Goal: Check status: Check status

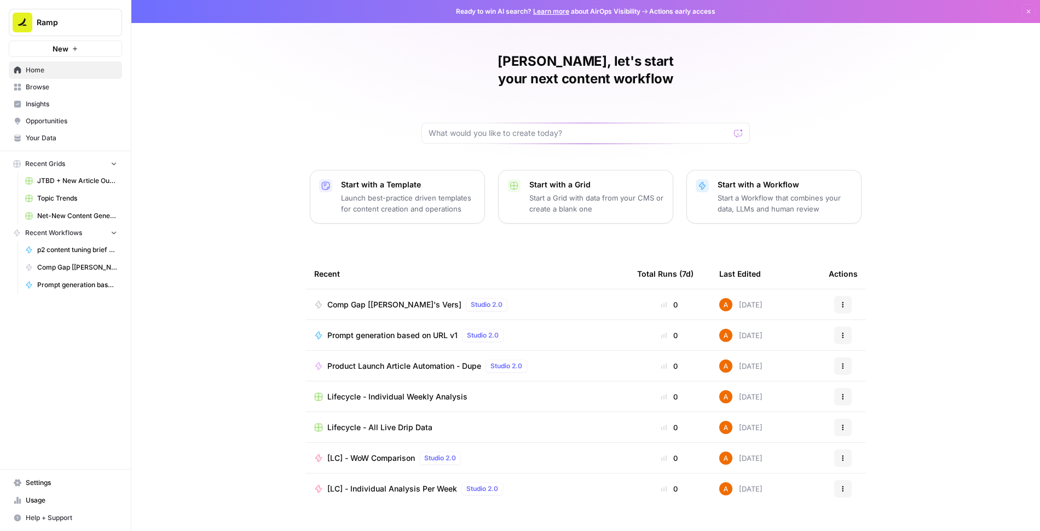
click at [376, 360] on span "Product Launch Article Automation - Dupe" at bounding box center [404, 365] width 154 height 11
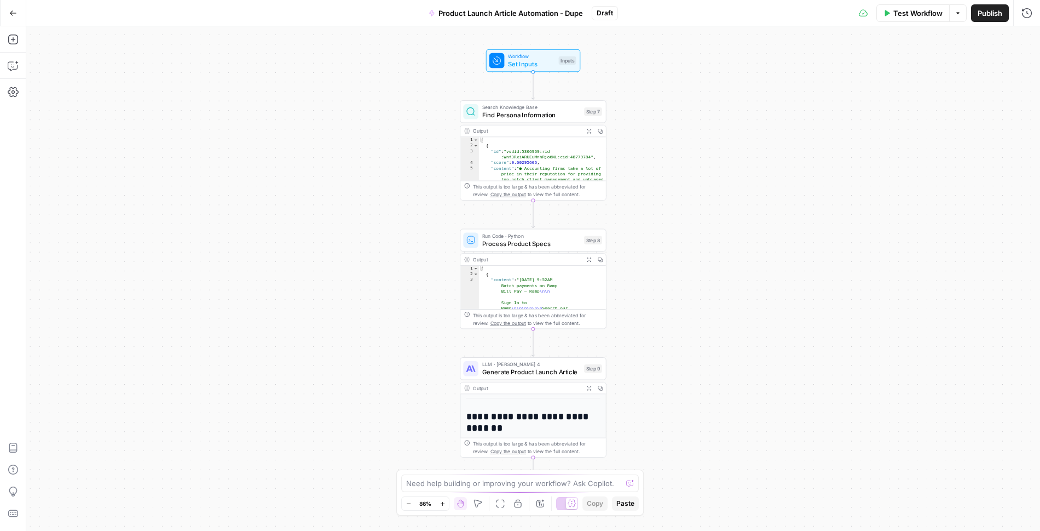
click at [11, 7] on button "Go Back" at bounding box center [13, 13] width 20 height 20
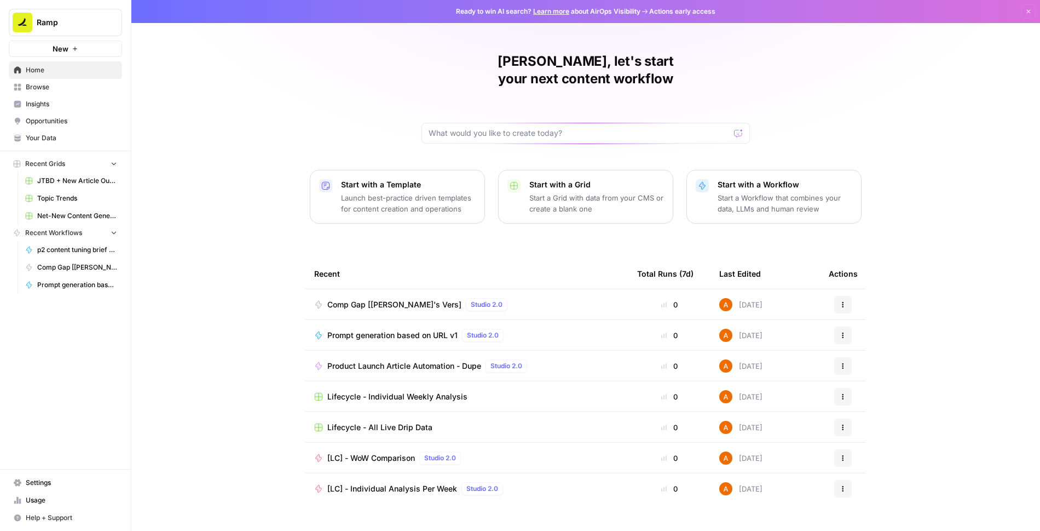
click at [65, 83] on span "Browse" at bounding box center [71, 87] width 91 height 10
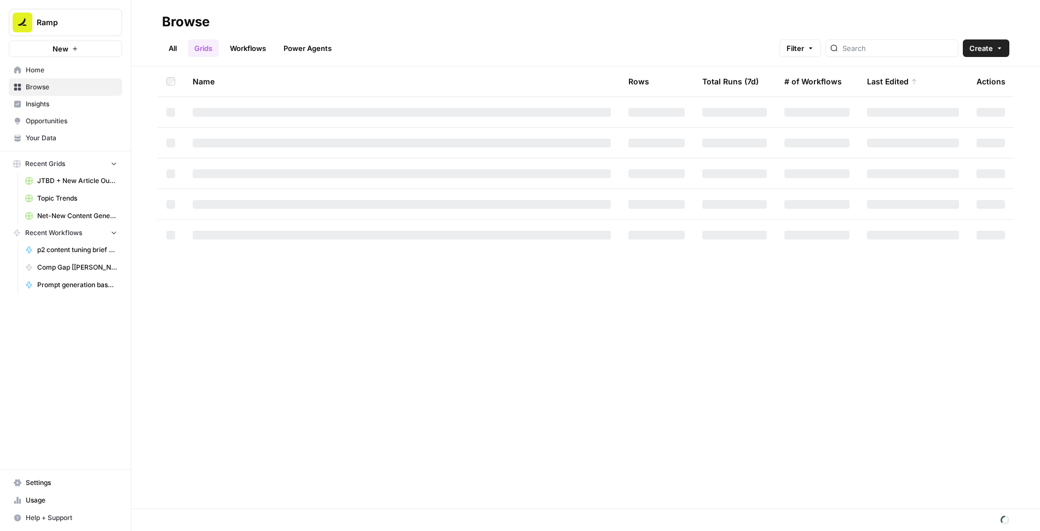
click at [250, 44] on link "Workflows" at bounding box center [247, 48] width 49 height 18
click at [905, 53] on div at bounding box center [902, 48] width 133 height 18
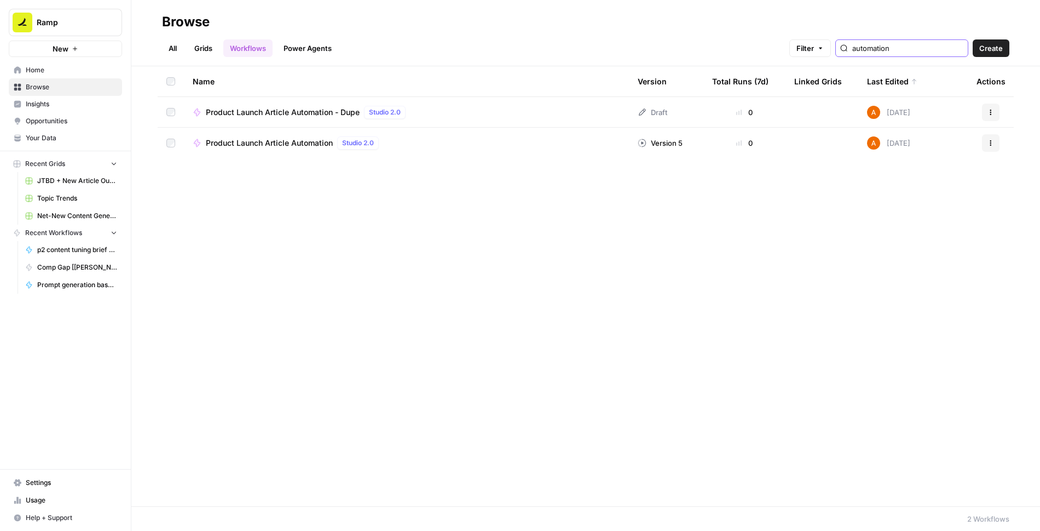
type input "automation"
click at [307, 141] on span "Product Launch Article Automation" at bounding box center [269, 142] width 127 height 11
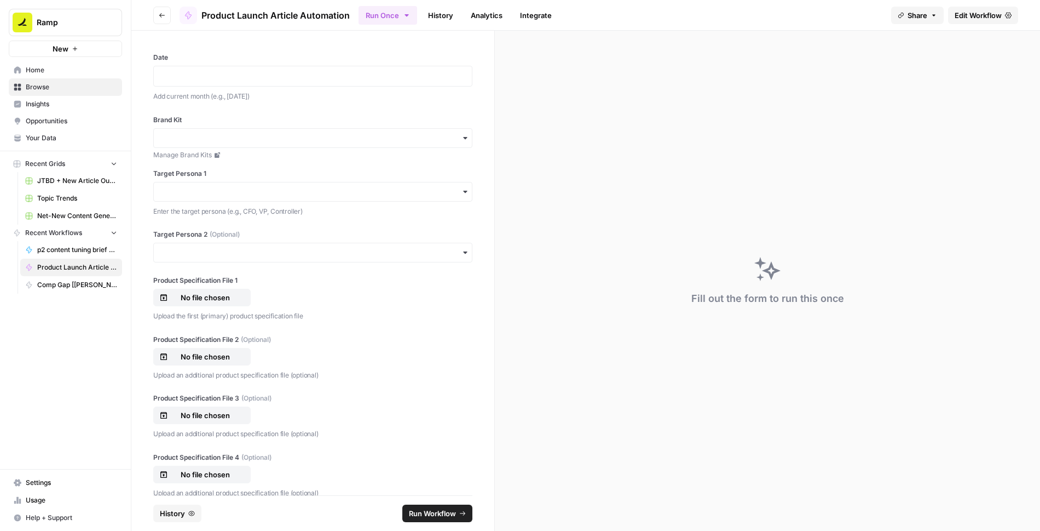
click at [429, 16] on link "History" at bounding box center [441, 16] width 38 height 18
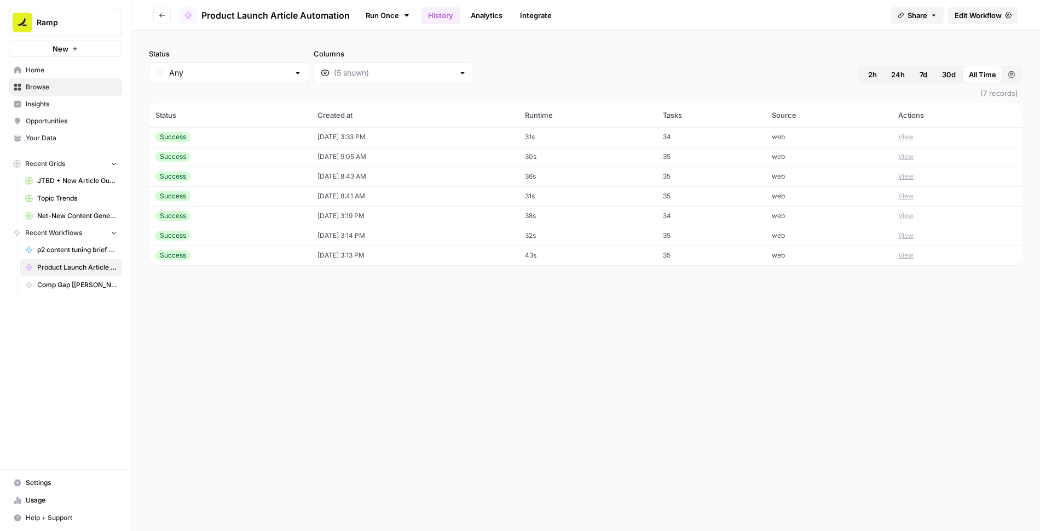
click at [914, 139] on button "View" at bounding box center [905, 137] width 15 height 10
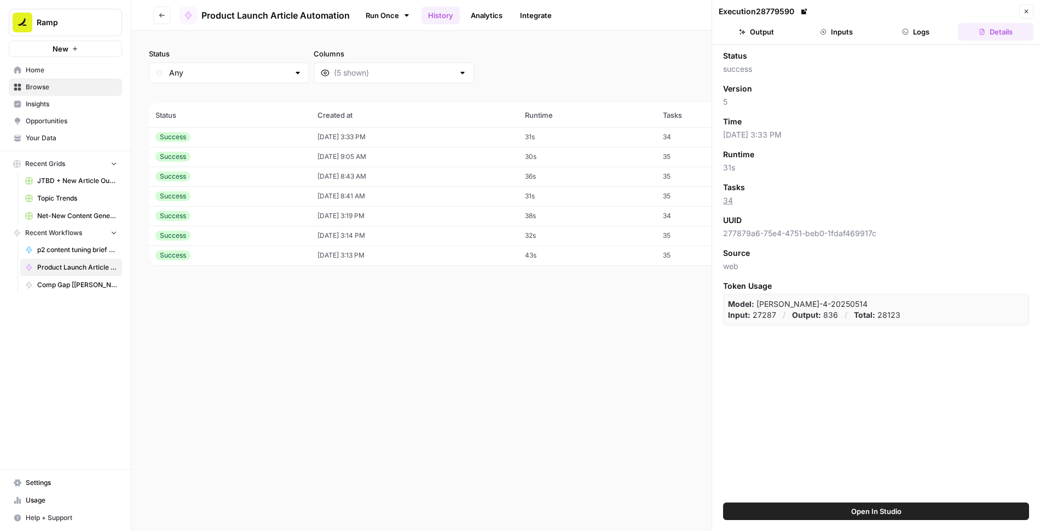
click at [913, 31] on button "Logs" at bounding box center [917, 32] width 76 height 18
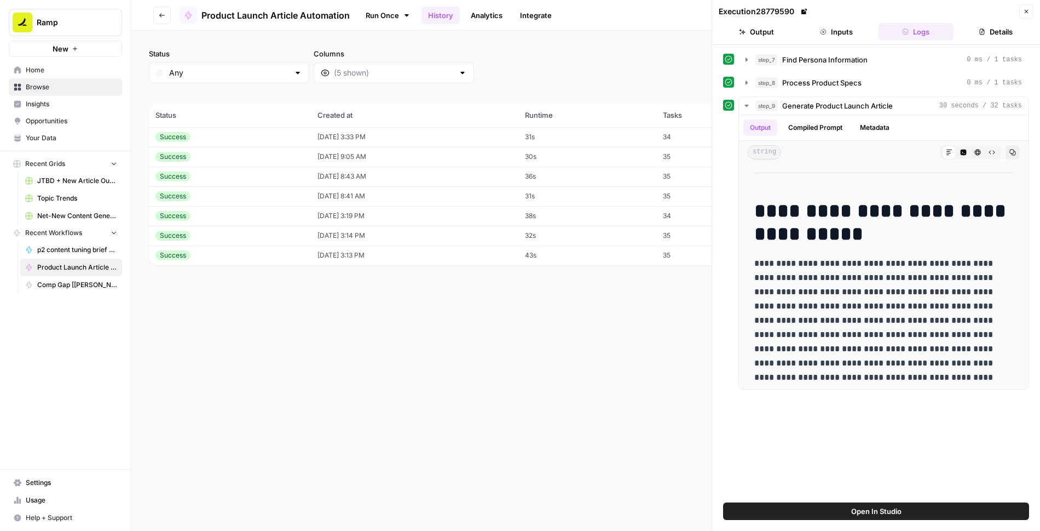
click at [764, 29] on button "Output" at bounding box center [757, 32] width 76 height 18
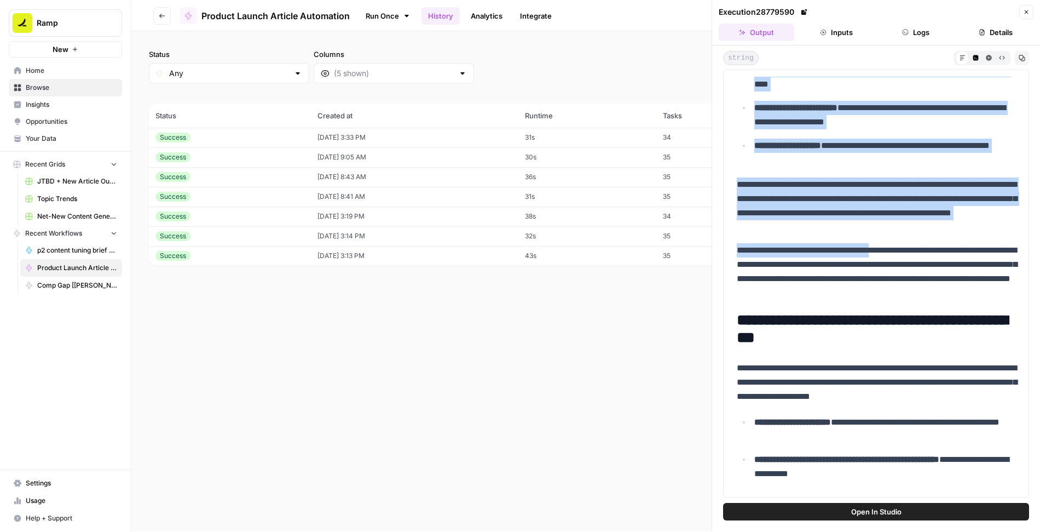
scroll to position [1165, 0]
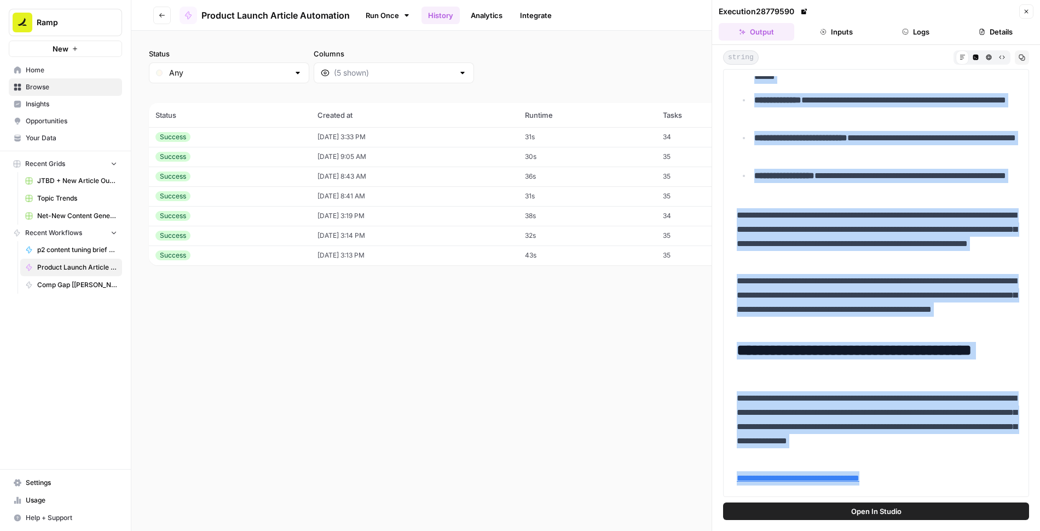
drag, startPoint x: 739, startPoint y: 118, endPoint x: 948, endPoint y: 477, distance: 415.8
copy div "**********"
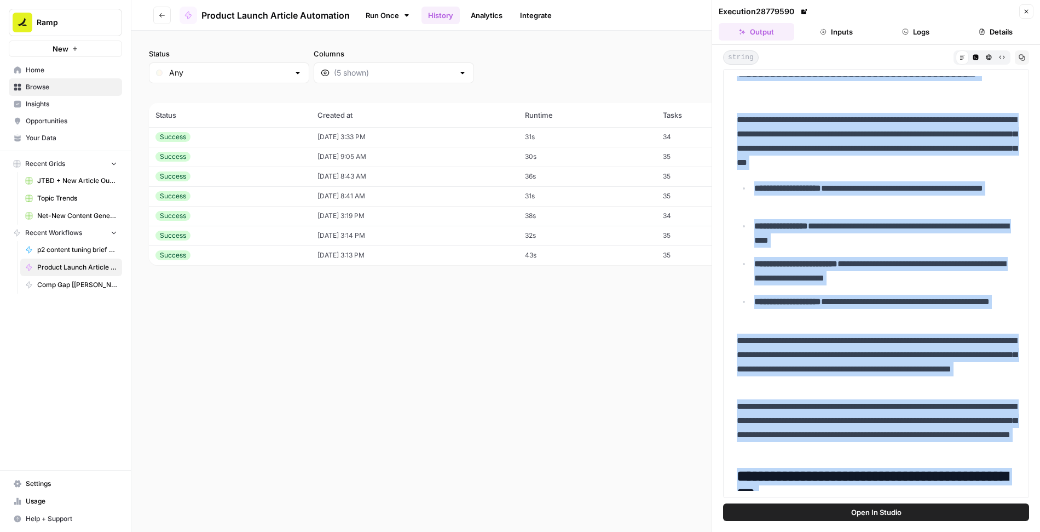
scroll to position [0, 0]
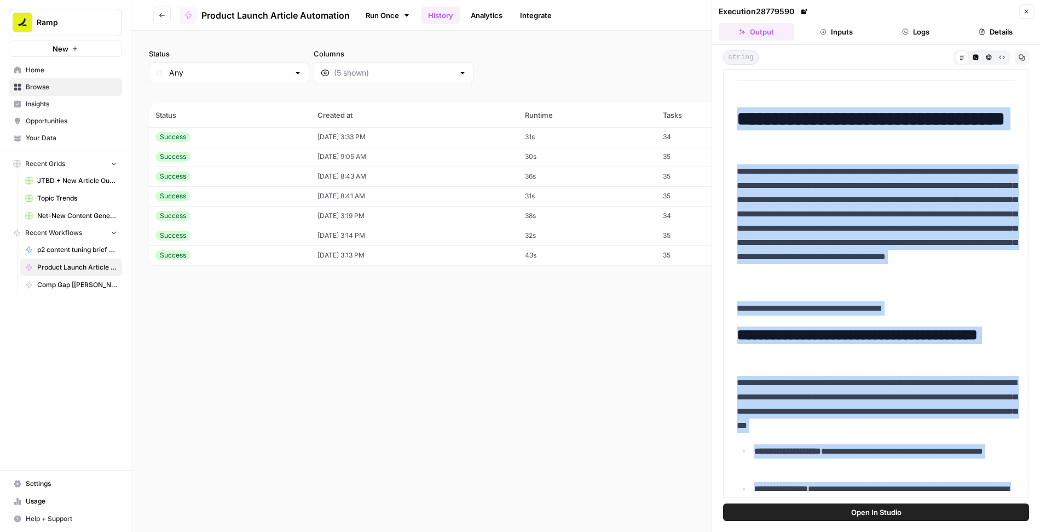
click at [834, 191] on p "**********" at bounding box center [876, 228] width 279 height 128
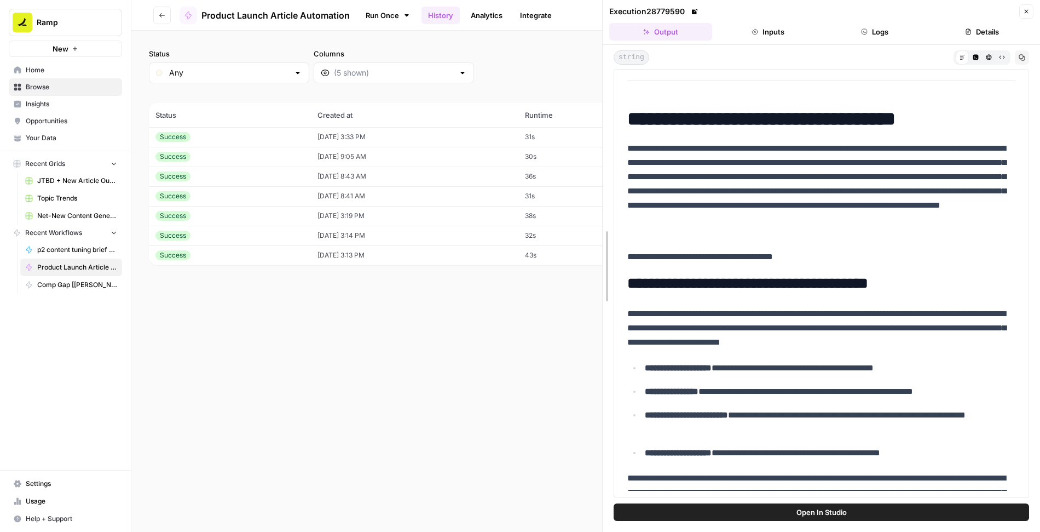
drag, startPoint x: 711, startPoint y: 307, endPoint x: 495, endPoint y: 308, distance: 215.7
click at [495, 308] on body "Ramp New Home Browse Insights Opportunities Your Data Recent Grids JTBD + New A…" at bounding box center [520, 266] width 1040 height 532
click at [1029, 13] on icon "button" at bounding box center [1026, 11] width 7 height 7
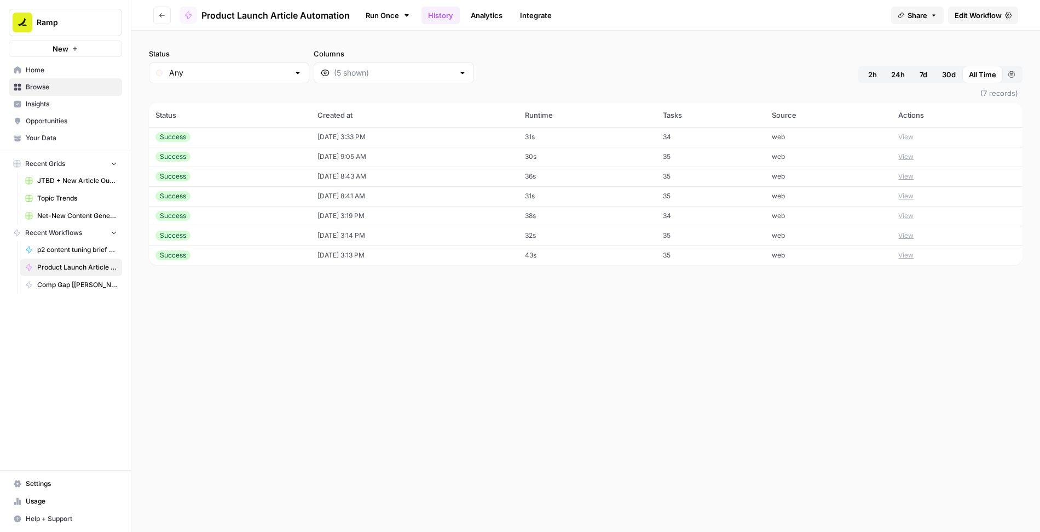
click at [162, 17] on icon "button" at bounding box center [162, 15] width 7 height 7
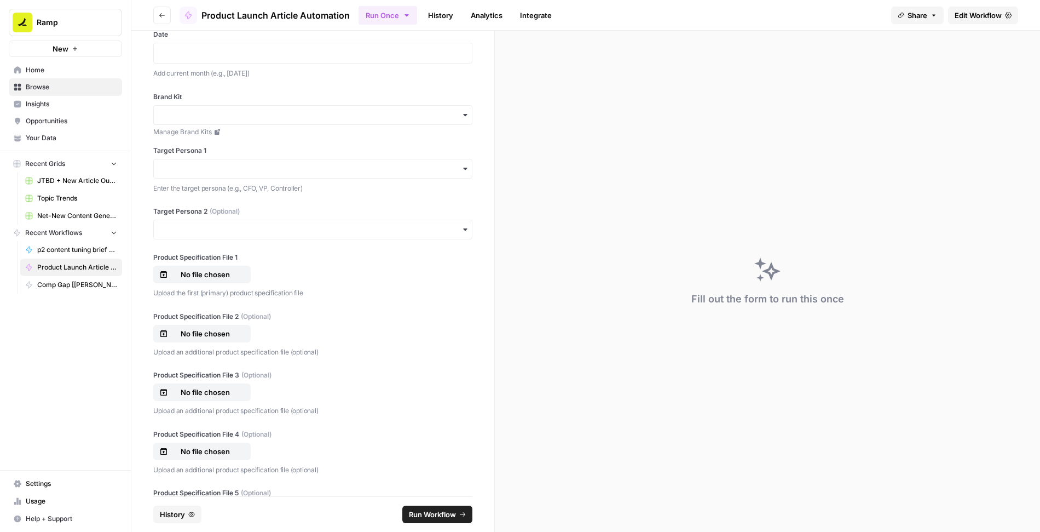
scroll to position [72, 0]
